Goal: Information Seeking & Learning: Check status

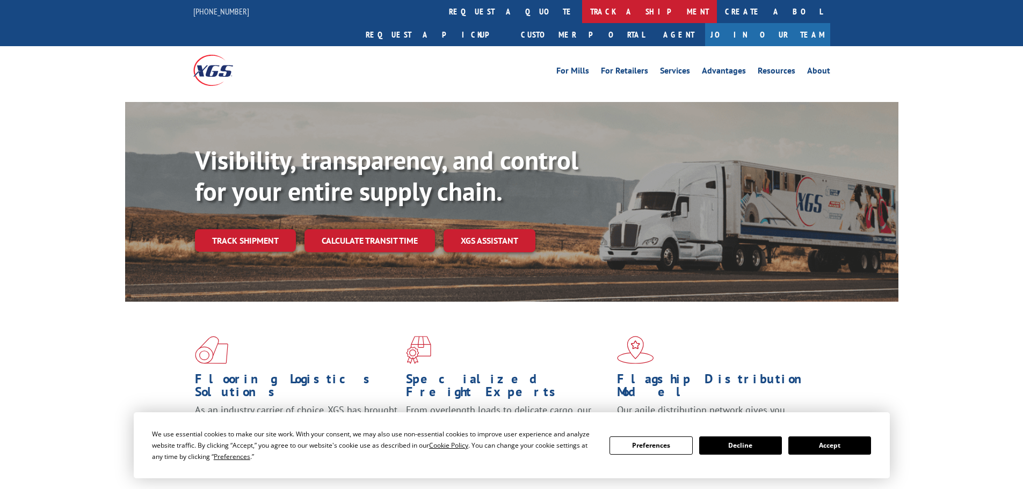
click at [582, 14] on link "track a shipment" at bounding box center [649, 11] width 135 height 23
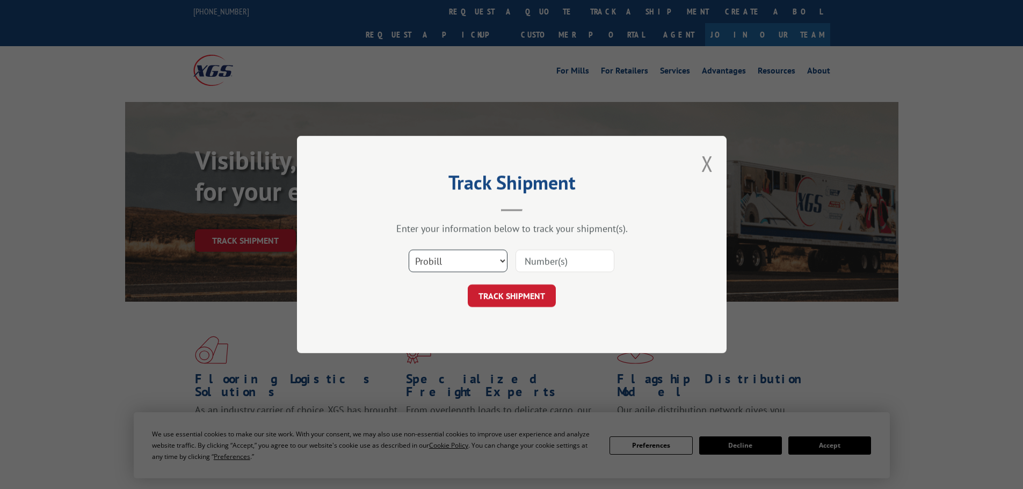
click at [483, 265] on select "Select category... Probill BOL PO" at bounding box center [457, 261] width 99 height 23
select select "bol"
click at [408, 250] on select "Select category... Probill BOL PO" at bounding box center [457, 261] width 99 height 23
click at [539, 259] on input at bounding box center [564, 261] width 99 height 23
paste input "5569332"
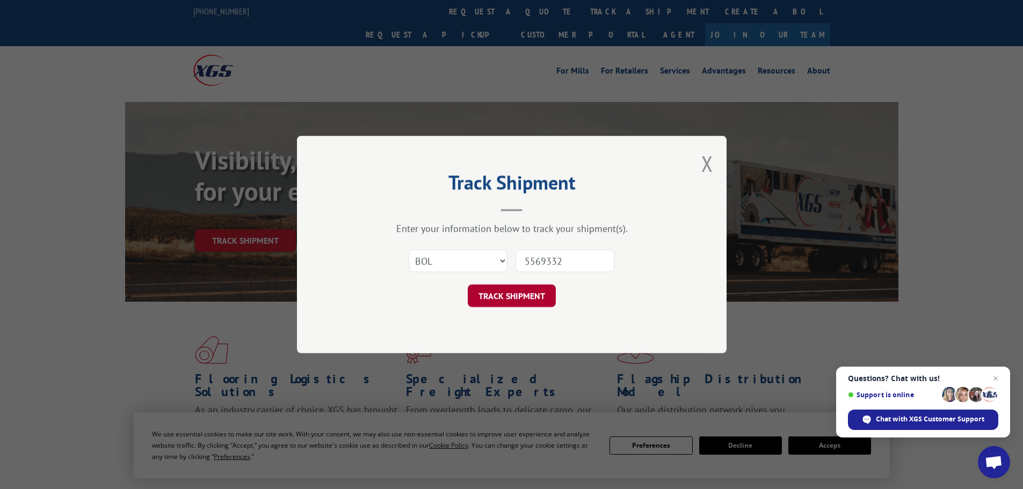
type input "5569332"
click at [523, 296] on button "TRACK SHIPMENT" at bounding box center [512, 295] width 88 height 23
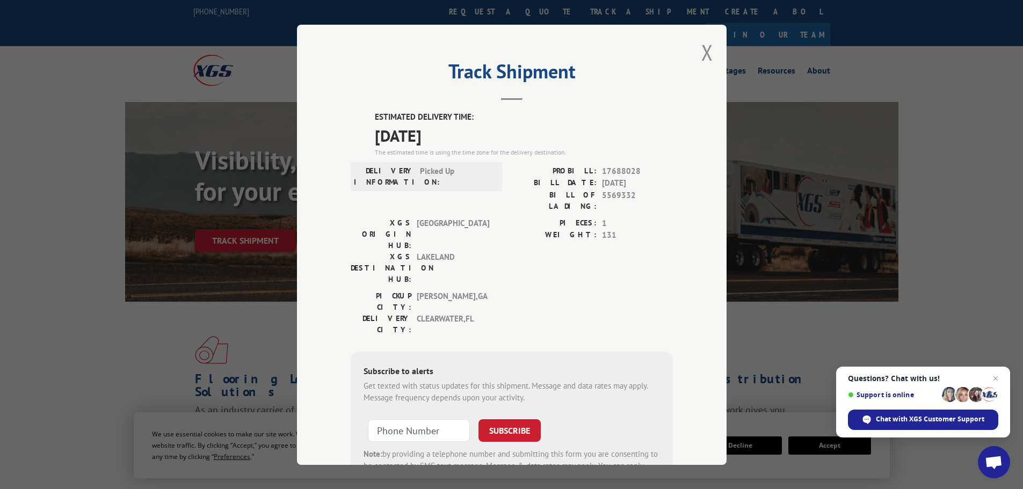
drag, startPoint x: 477, startPoint y: 131, endPoint x: 363, endPoint y: 137, distance: 113.4
click at [363, 137] on div "ESTIMATED DELIVERY TIME: 10/08/2025 The estimated time is using the time zone f…" at bounding box center [512, 304] width 322 height 386
copy span "[DATE]"
